Goal: Task Accomplishment & Management: Manage account settings

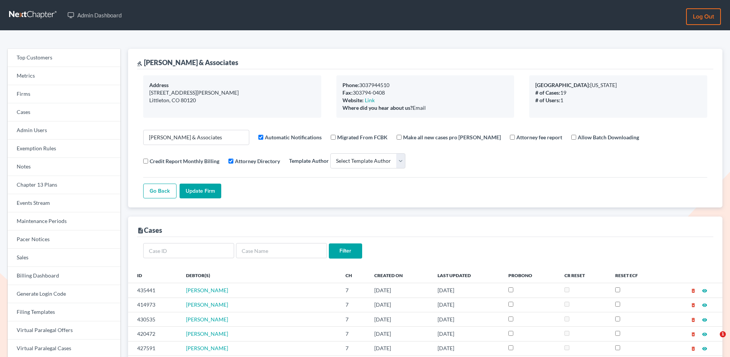
select select
click at [29, 96] on link "Firms" at bounding box center [64, 94] width 113 height 18
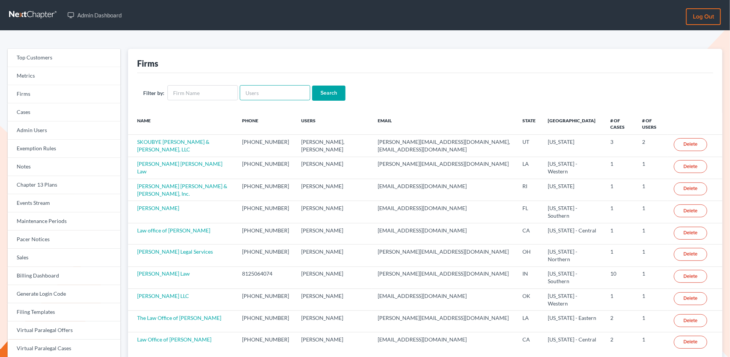
click at [266, 95] on input "text" at bounding box center [275, 92] width 70 height 15
paste input "[EMAIL_ADDRESS][DOMAIN_NAME]"
type input "[EMAIL_ADDRESS][DOMAIN_NAME]"
click at [312, 86] on input "Search" at bounding box center [328, 93] width 33 height 15
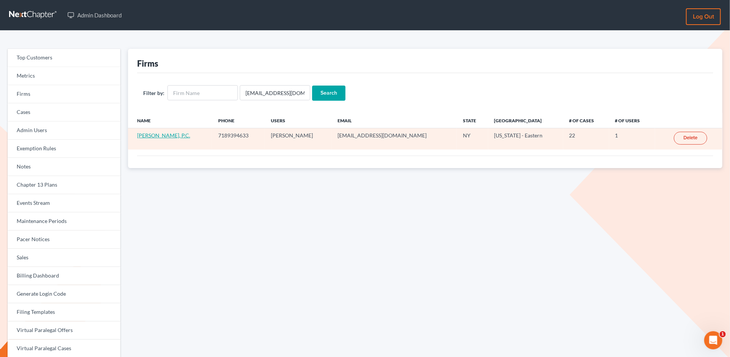
click at [186, 135] on link "KEVIN KERVENG TUNG, P.C." at bounding box center [163, 135] width 53 height 6
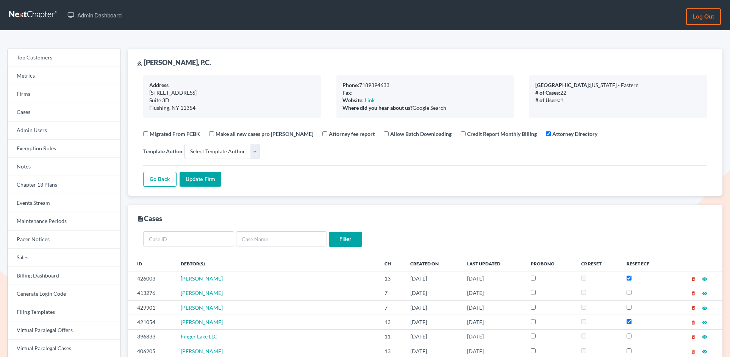
select select
click at [30, 99] on link "Firms" at bounding box center [64, 94] width 113 height 18
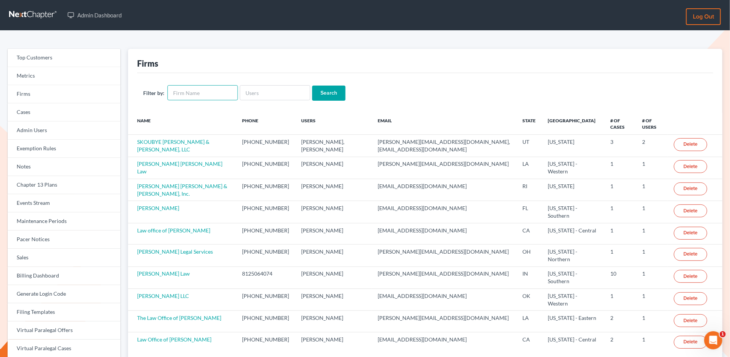
click at [204, 93] on input "text" at bounding box center [202, 92] width 70 height 15
type input "lawrence L. Hale"
click at [312, 86] on input "Search" at bounding box center [328, 93] width 33 height 15
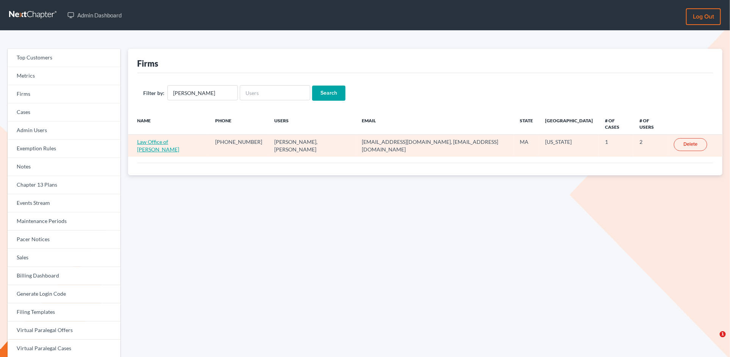
click at [172, 139] on link "Law Office of [PERSON_NAME]" at bounding box center [158, 146] width 42 height 14
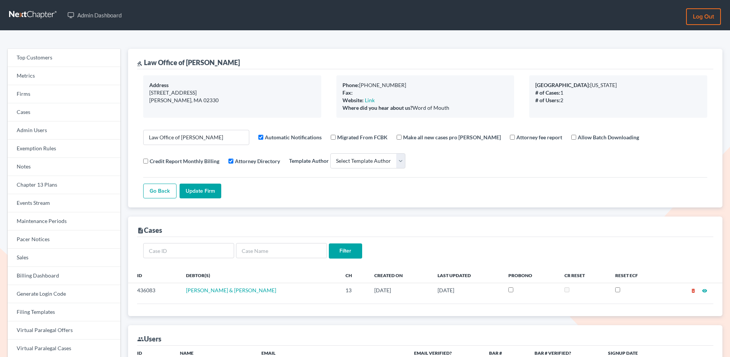
select select
click at [44, 96] on link "Firms" at bounding box center [64, 94] width 113 height 18
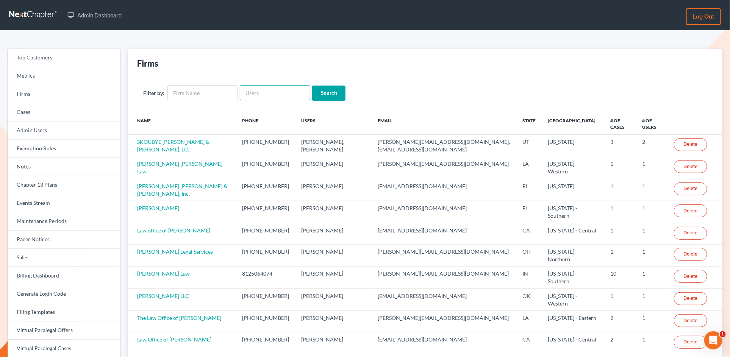
click at [265, 89] on input "text" at bounding box center [275, 92] width 70 height 15
paste input "[PERSON_NAME][EMAIL_ADDRESS][DOMAIN_NAME]"
type input "[PERSON_NAME][EMAIL_ADDRESS][DOMAIN_NAME]"
click at [312, 86] on input "Search" at bounding box center [328, 93] width 33 height 15
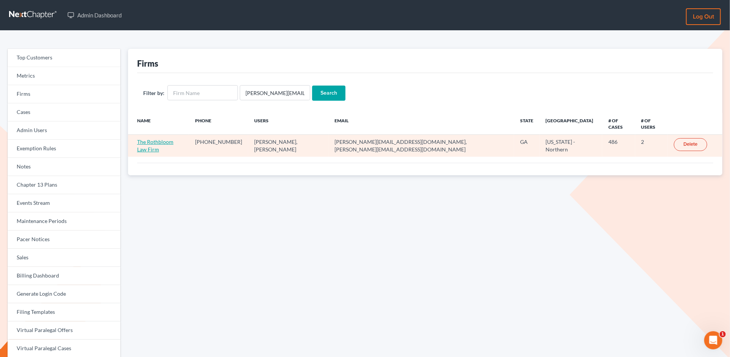
click at [156, 139] on link "The Rothbloom Law Firm" at bounding box center [155, 146] width 36 height 14
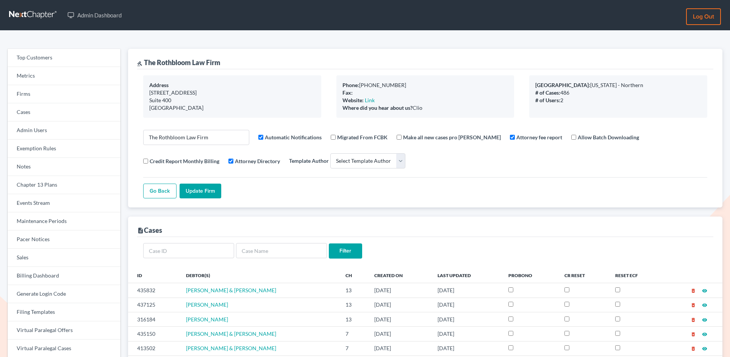
select select
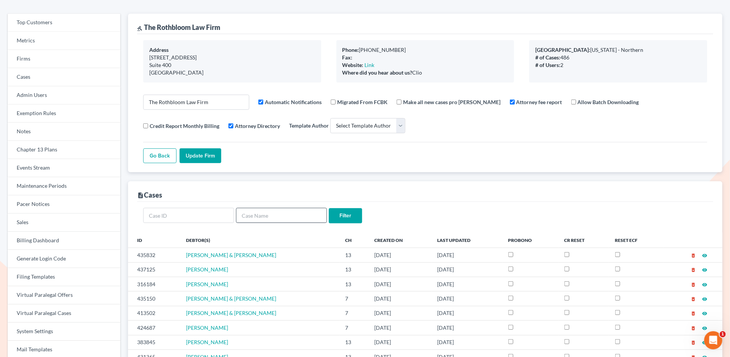
scroll to position [36, 0]
